Goal: Use online tool/utility: Utilize a website feature to perform a specific function

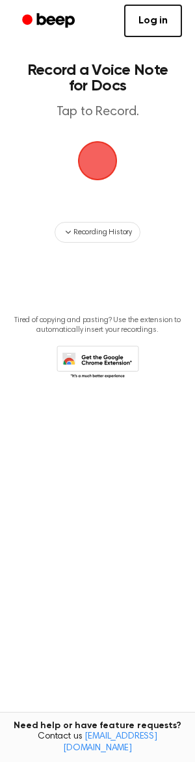
click at [93, 163] on span "button" at bounding box center [98, 161] width 42 height 42
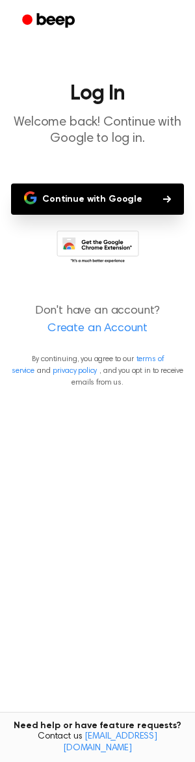
click at [111, 198] on button "Continue with Google" at bounding box center [97, 199] width 173 height 31
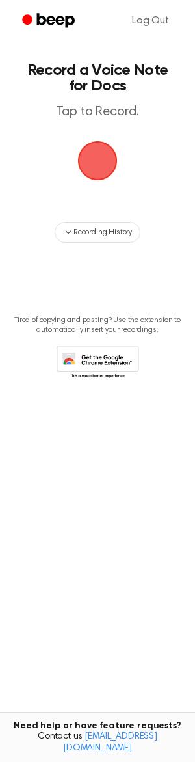
click at [98, 170] on span "button" at bounding box center [98, 161] width 42 height 42
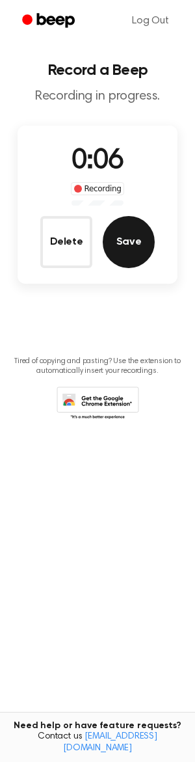
click at [120, 252] on button "Save" at bounding box center [129, 242] width 52 height 52
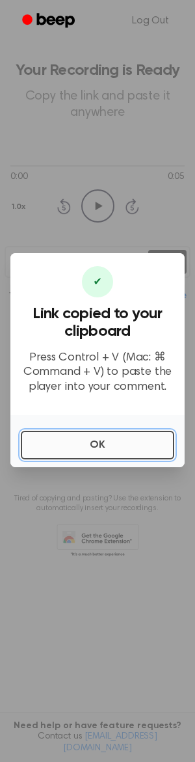
click at [111, 441] on button "OK" at bounding box center [98, 445] width 154 height 29
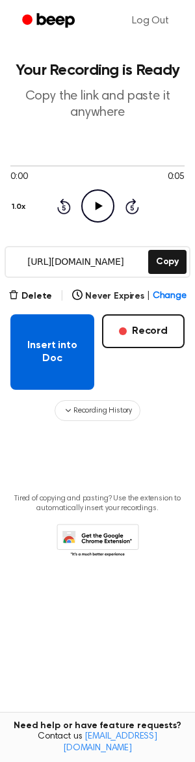
click at [76, 354] on button "Insert into Doc" at bounding box center [52, 352] width 84 height 76
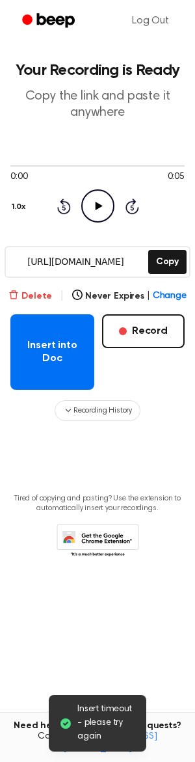
click at [39, 297] on button "Delete" at bounding box center [30, 297] width 44 height 14
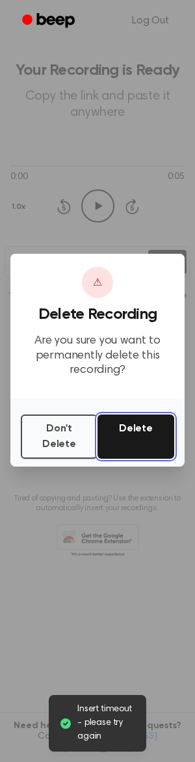
click at [133, 430] on button "Delete" at bounding box center [136, 437] width 77 height 44
click at [130, 434] on button "Delete" at bounding box center [136, 437] width 77 height 44
